Goal: Information Seeking & Learning: Learn about a topic

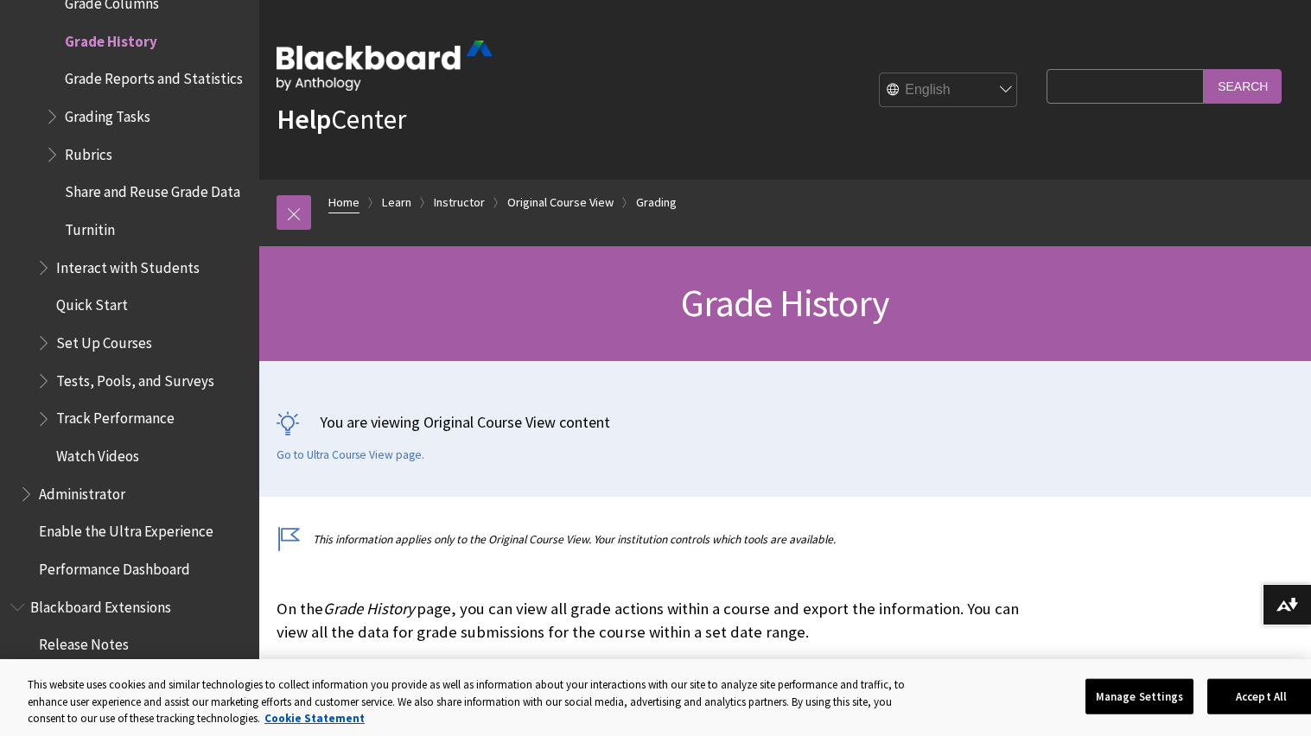
click at [356, 202] on link "Home" at bounding box center [343, 203] width 31 height 22
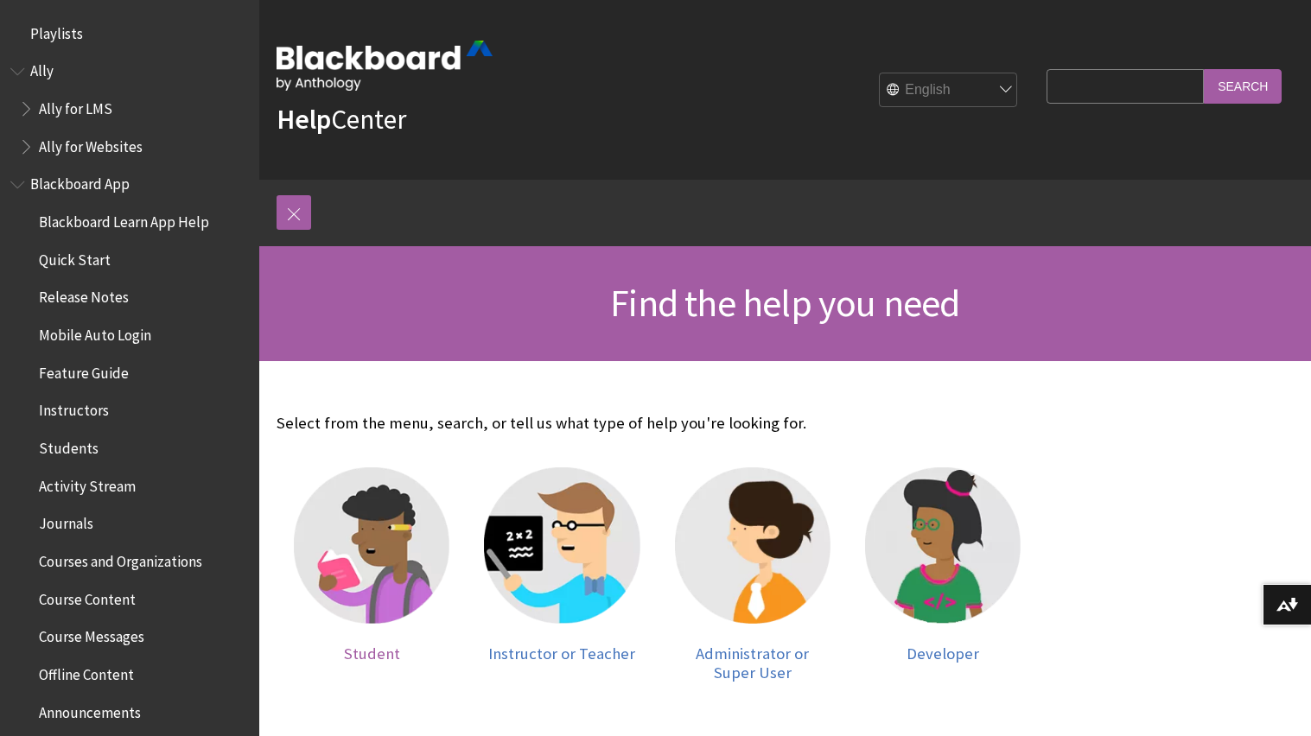
click at [421, 506] on img at bounding box center [372, 546] width 156 height 156
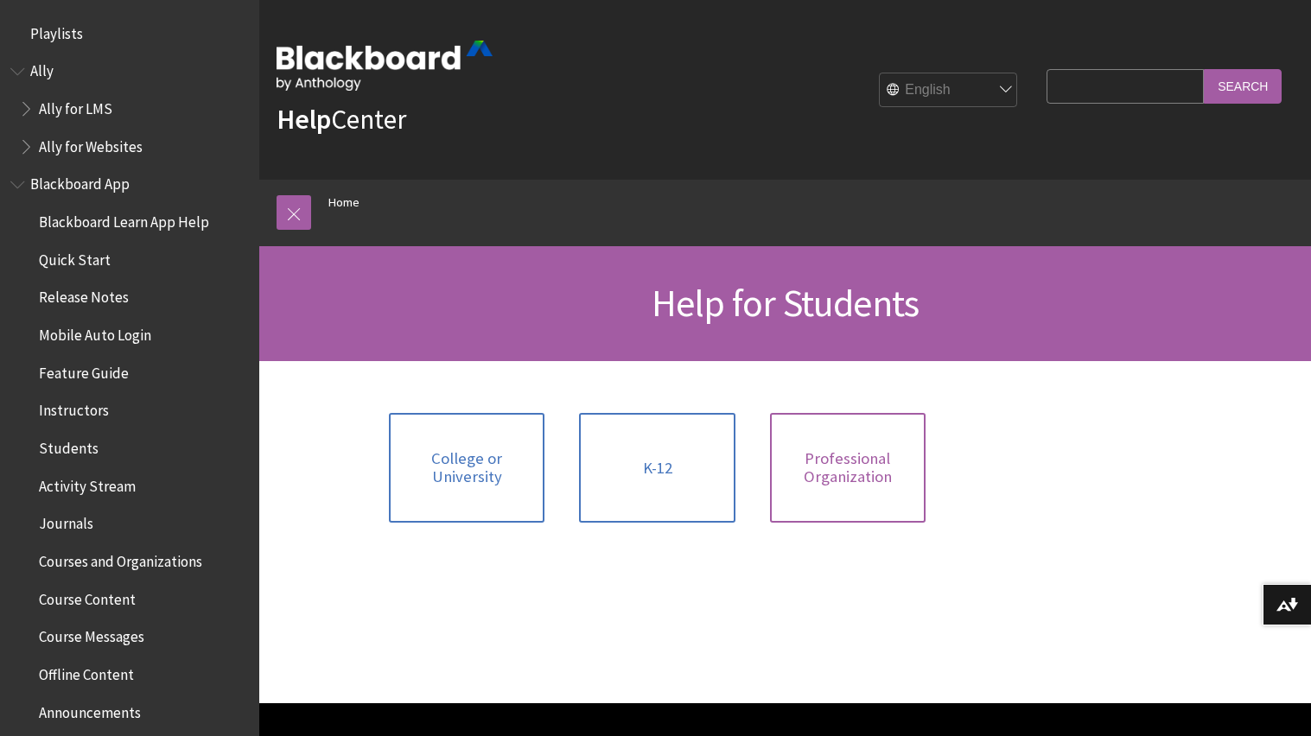
click at [862, 470] on span "Professional Organization" at bounding box center [848, 467] width 135 height 37
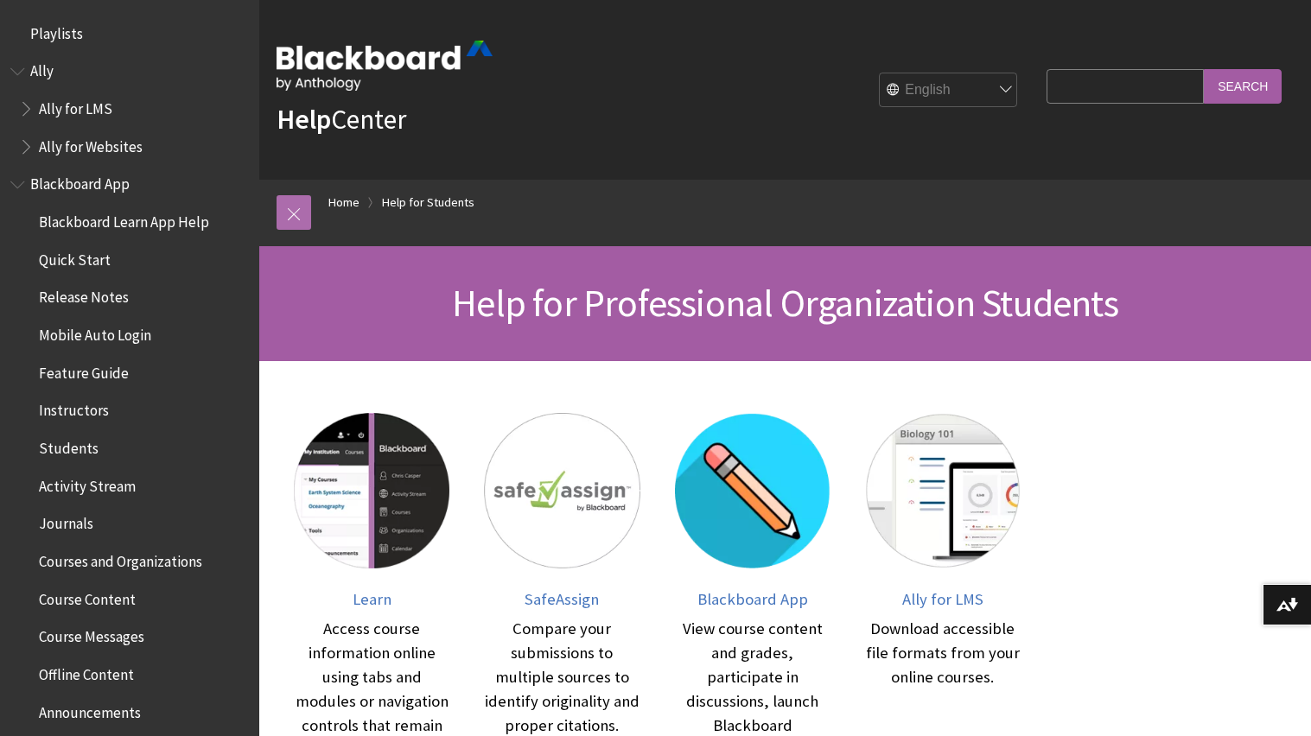
click at [309, 209] on link at bounding box center [294, 212] width 35 height 35
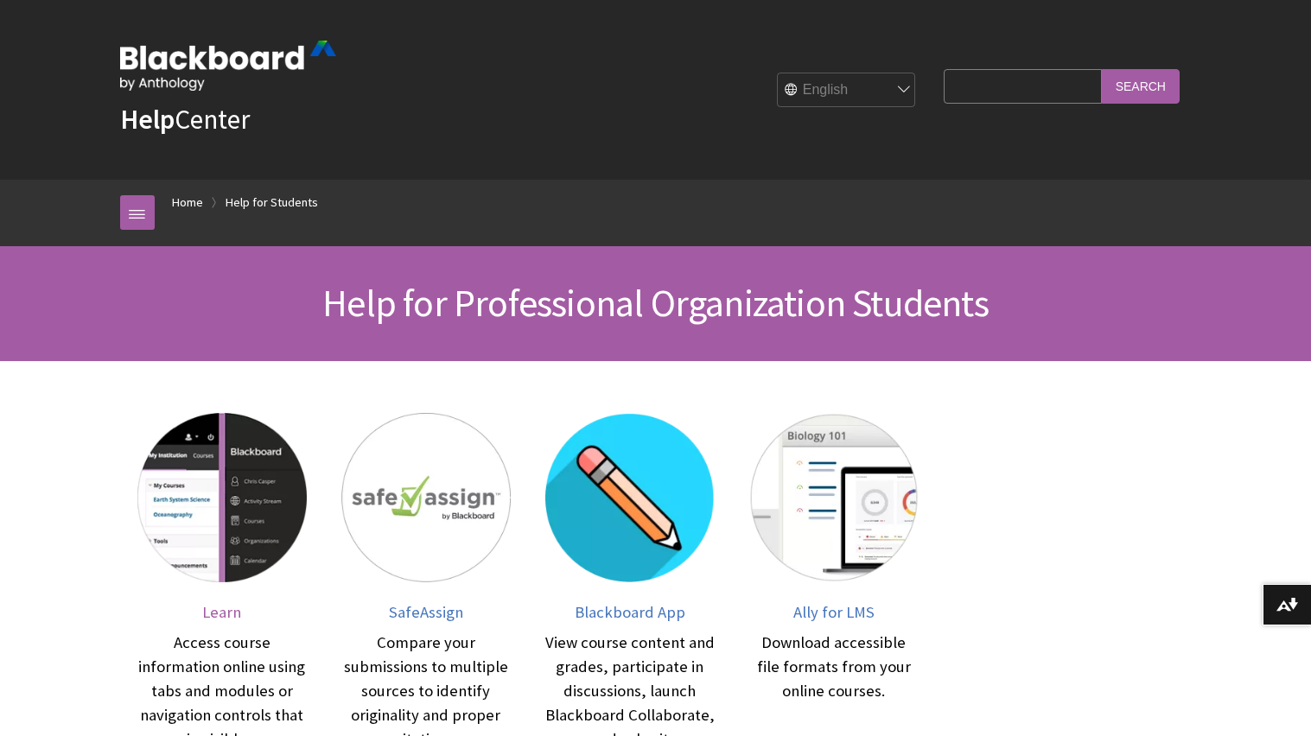
click at [226, 448] on img at bounding box center [221, 497] width 169 height 169
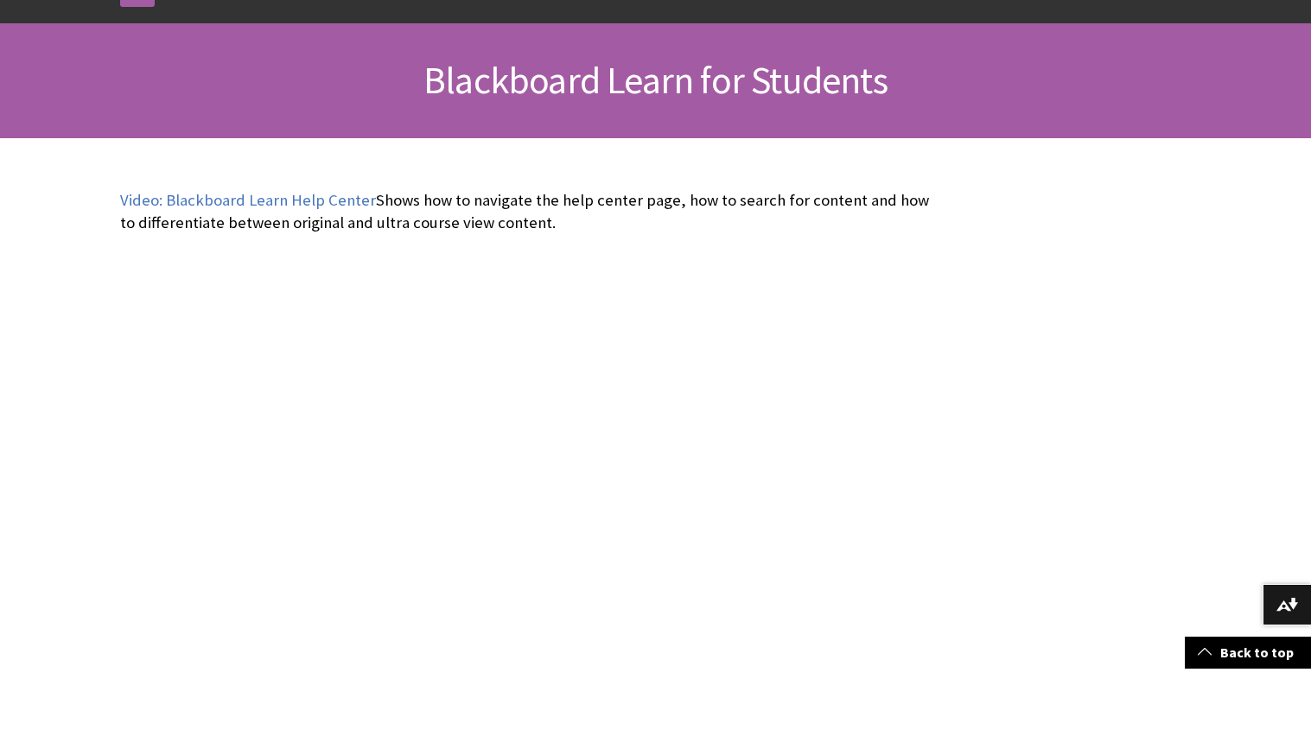
scroll to position [1665, 0]
